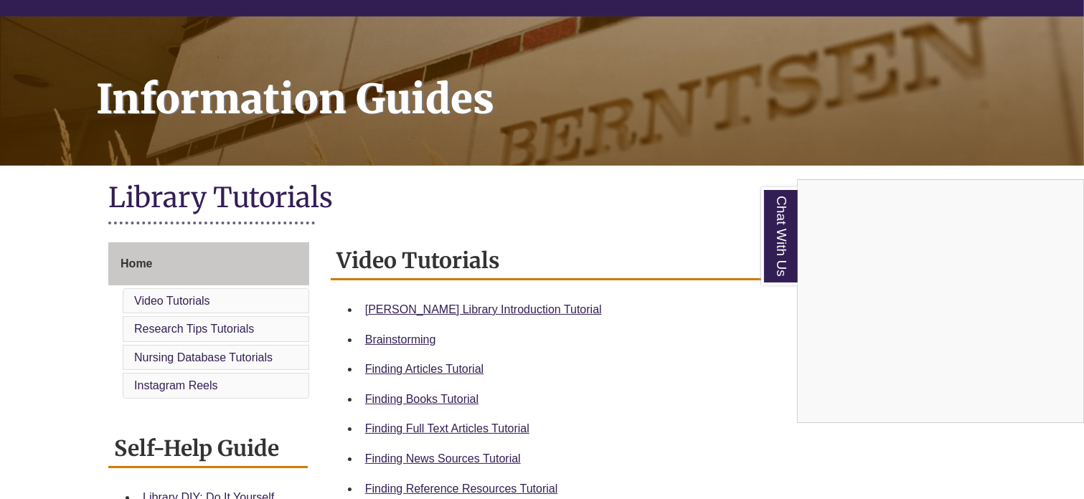
scroll to position [178, 0]
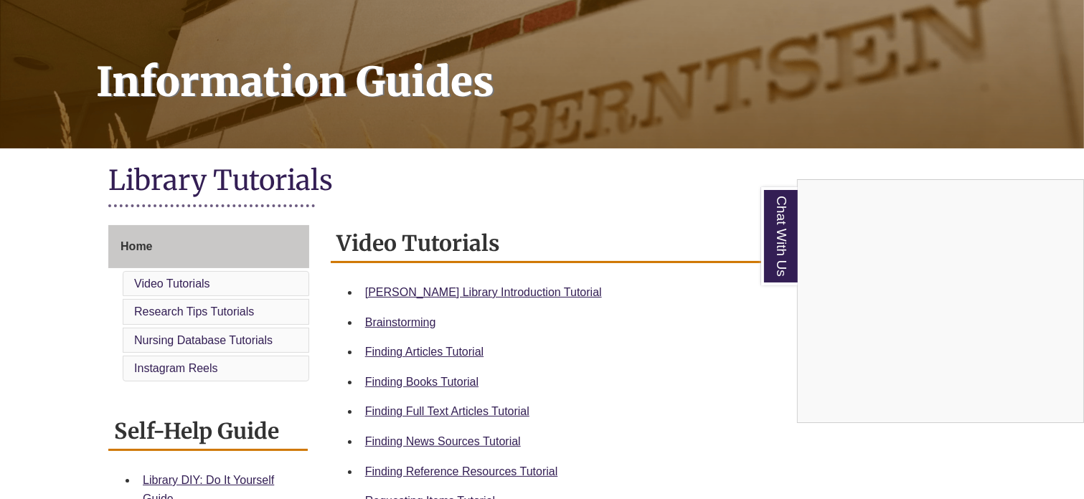
click at [448, 296] on div "Chat With Us" at bounding box center [542, 249] width 1084 height 499
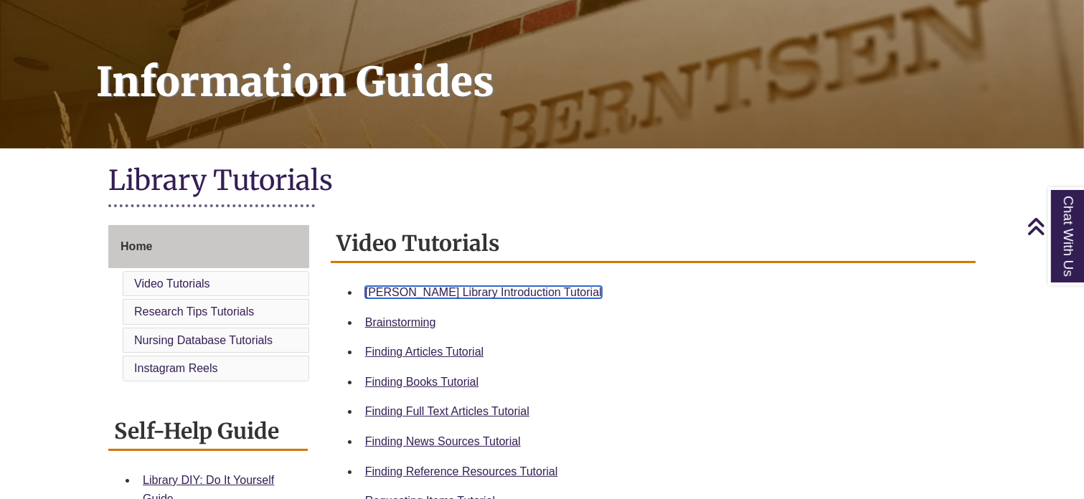
click at [504, 292] on link "[PERSON_NAME] Library Introduction Tutorial" at bounding box center [483, 292] width 237 height 12
drag, startPoint x: 497, startPoint y: 211, endPoint x: 462, endPoint y: 168, distance: 55.6
click at [462, 168] on div "Library Tutorials" at bounding box center [542, 190] width 868 height 55
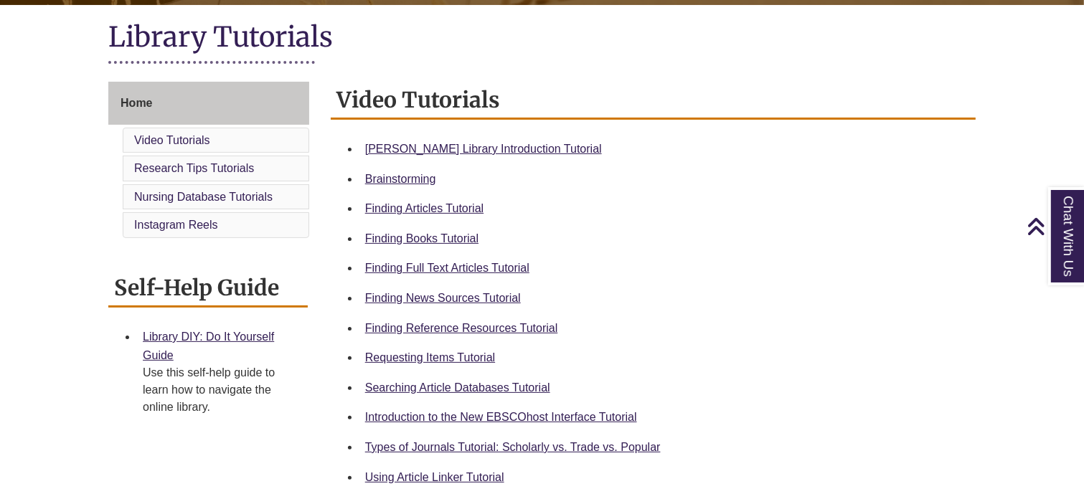
scroll to position [324, 0]
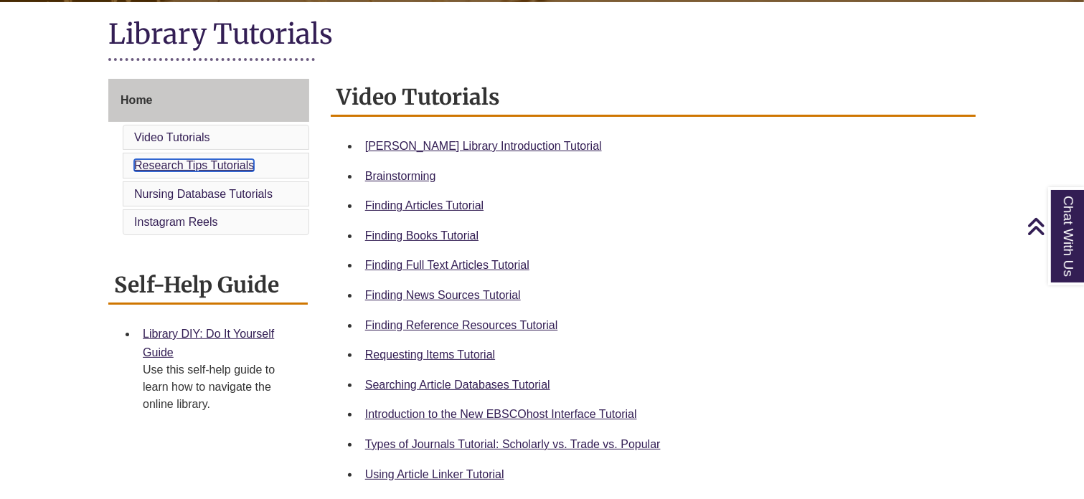
click at [200, 166] on link "Research Tips Tutorials" at bounding box center [194, 165] width 120 height 12
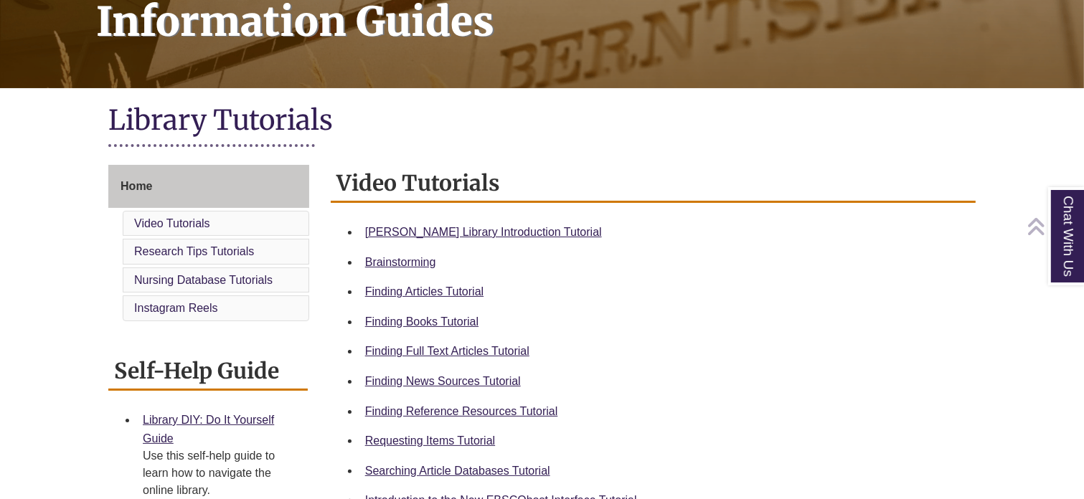
scroll to position [239, 0]
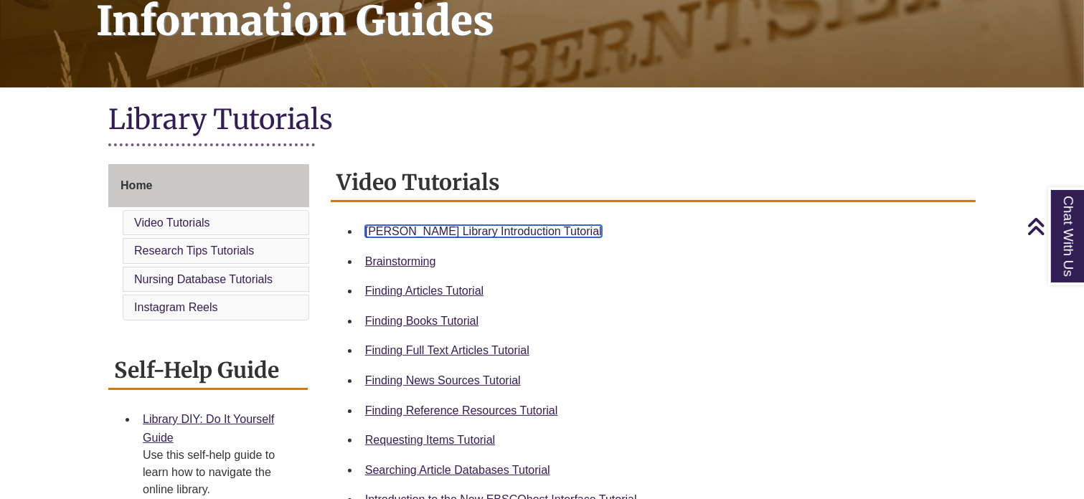
click at [456, 235] on link "[PERSON_NAME] Library Introduction Tutorial" at bounding box center [483, 231] width 237 height 12
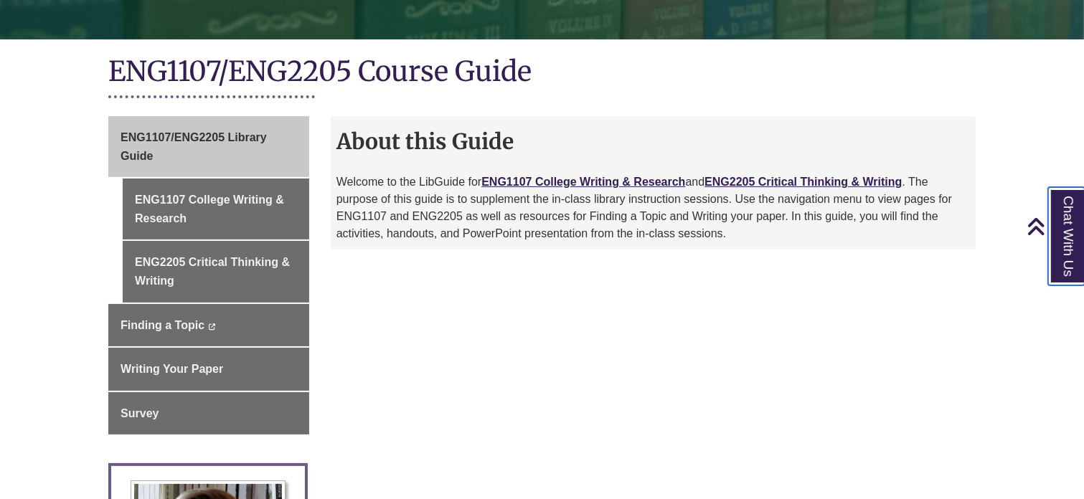
scroll to position [304, 0]
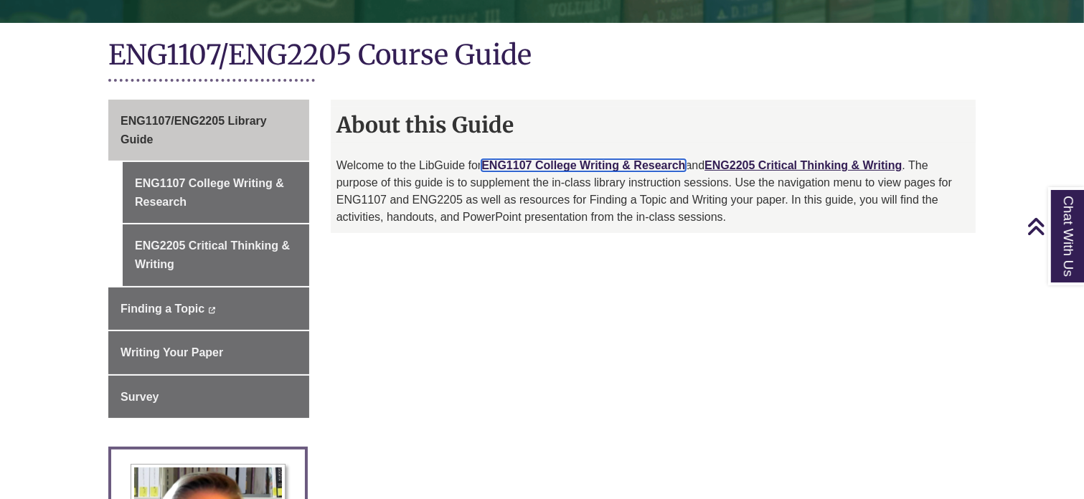
click at [568, 166] on link "ENG1107 College Writing & Research" at bounding box center [584, 165] width 204 height 12
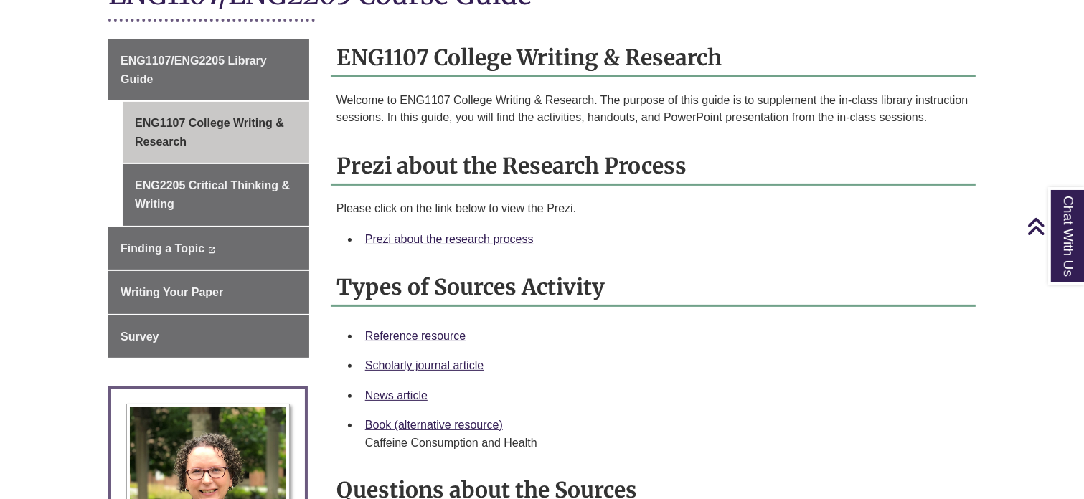
scroll to position [367, 0]
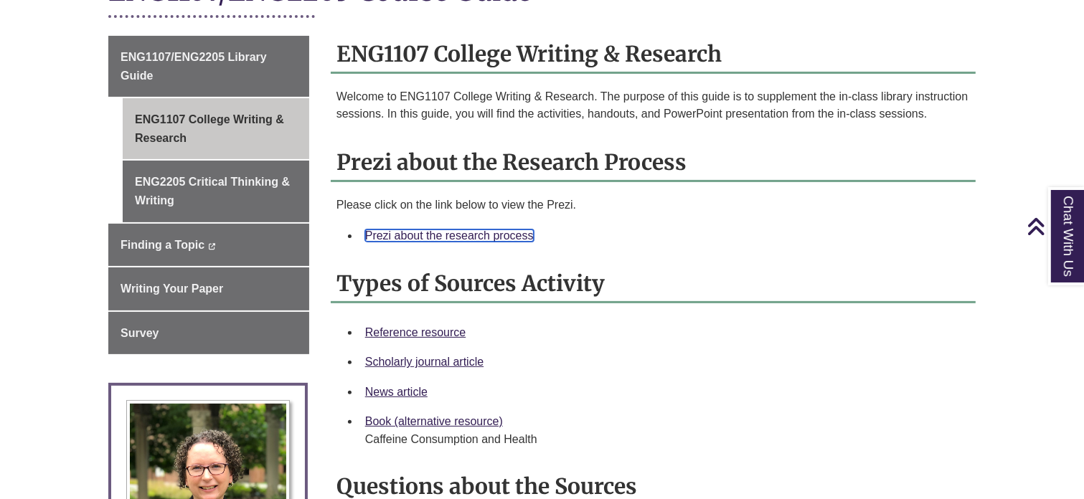
click at [485, 235] on link "Prezi about the research process" at bounding box center [449, 236] width 169 height 12
